Goal: Task Accomplishment & Management: Use online tool/utility

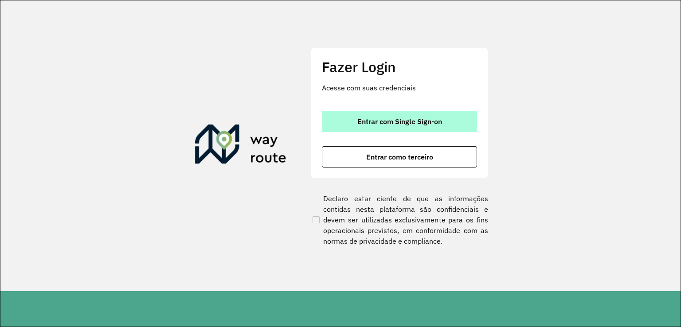
click at [381, 118] on span "Entrar com Single Sign-on" at bounding box center [400, 121] width 85 height 7
click at [390, 126] on button "Entrar com Single Sign-on" at bounding box center [399, 121] width 155 height 21
